Goal: Information Seeking & Learning: Check status

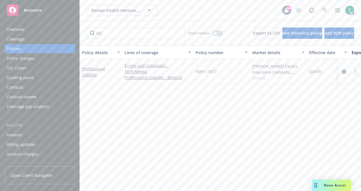
type input "H"
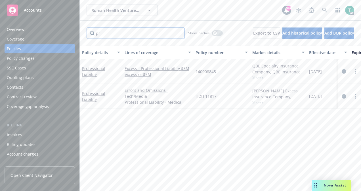
type input "p"
type input "professional"
click at [105, 95] on link "Professional Liability" at bounding box center [93, 96] width 23 height 11
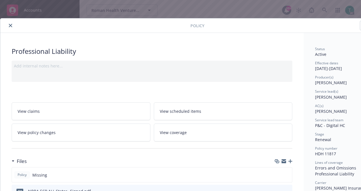
click at [11, 24] on icon "close" at bounding box center [10, 25] width 3 height 3
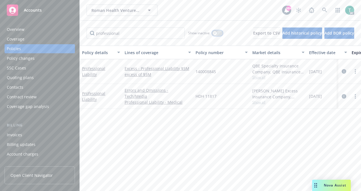
click at [214, 33] on icon "button" at bounding box center [215, 33] width 2 height 2
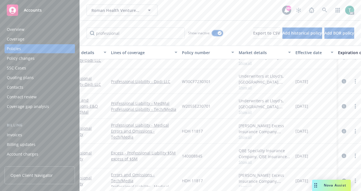
scroll to position [84, 0]
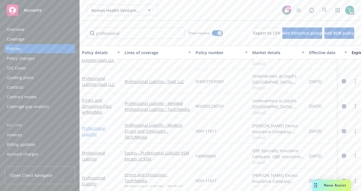
click at [103, 130] on link "Professional Liability" at bounding box center [93, 131] width 23 height 11
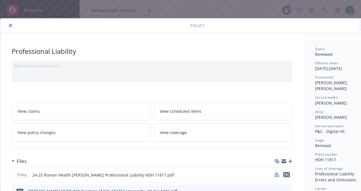
click at [288, 173] on icon "preview file" at bounding box center [286, 175] width 5 height 4
